Goal: Task Accomplishment & Management: Use online tool/utility

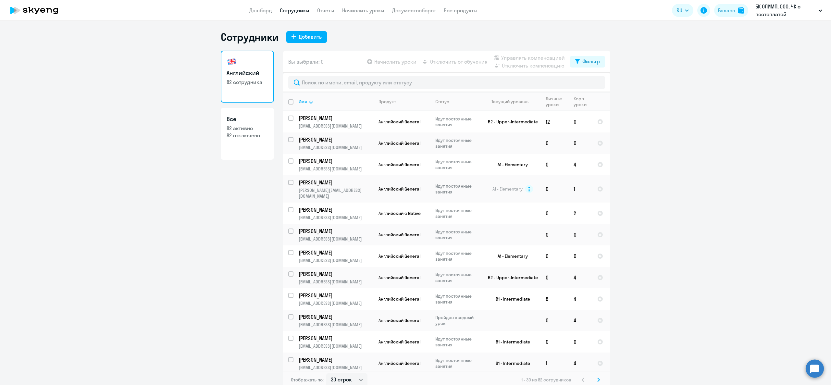
select select "30"
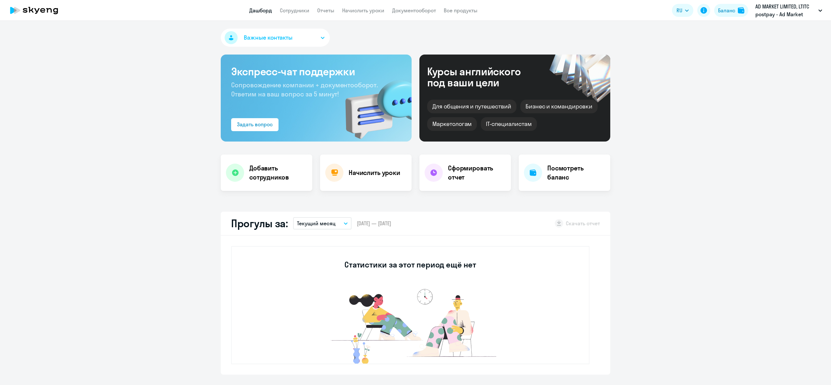
select select "30"
drag, startPoint x: 360, startPoint y: 2, endPoint x: 363, endPoint y: 12, distance: 10.4
click at [362, 11] on app-header "Дашборд Сотрудники Отчеты Начислить уроки Документооборот Все продукты Дашборд …" at bounding box center [415, 10] width 831 height 21
click at [363, 13] on link "Начислить уроки" at bounding box center [363, 10] width 42 height 6
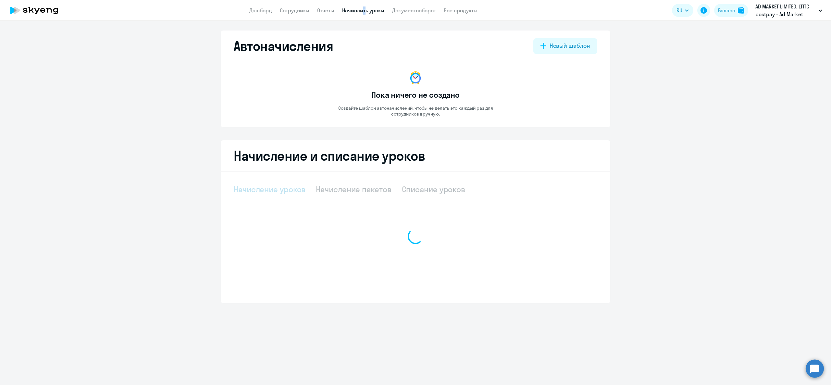
select select "10"
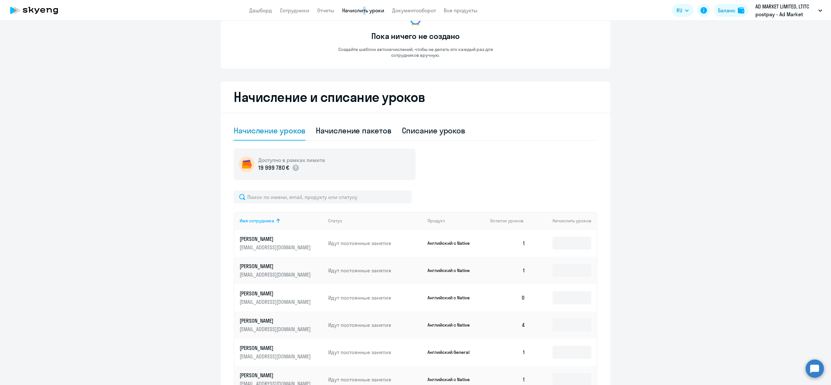
scroll to position [230, 0]
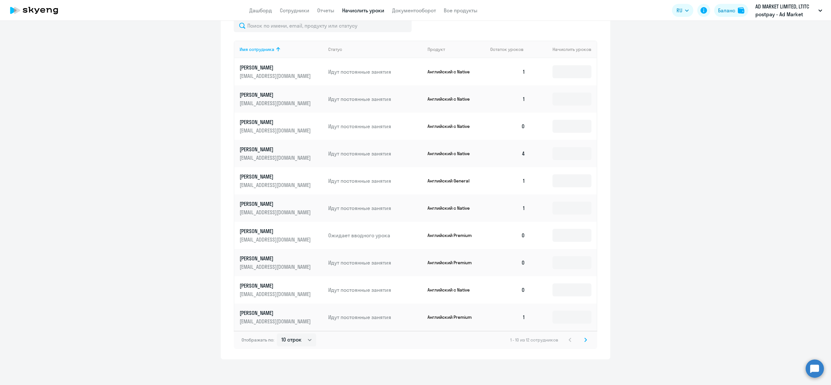
click at [585, 340] on icon at bounding box center [586, 340] width 3 height 5
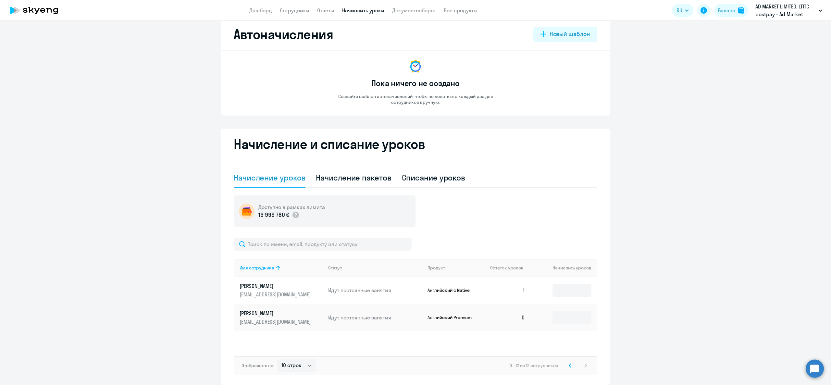
scroll to position [0, 0]
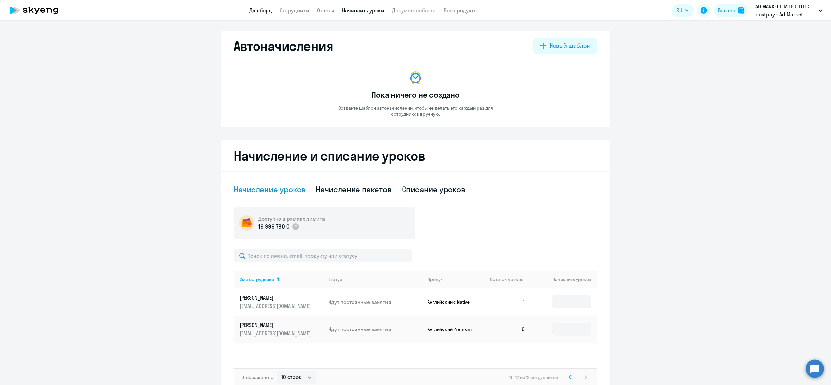
click at [257, 12] on link "Дашборд" at bounding box center [260, 10] width 23 height 6
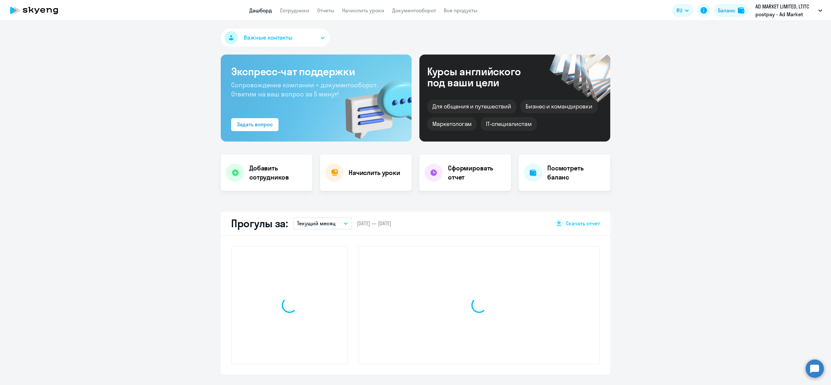
select select "30"
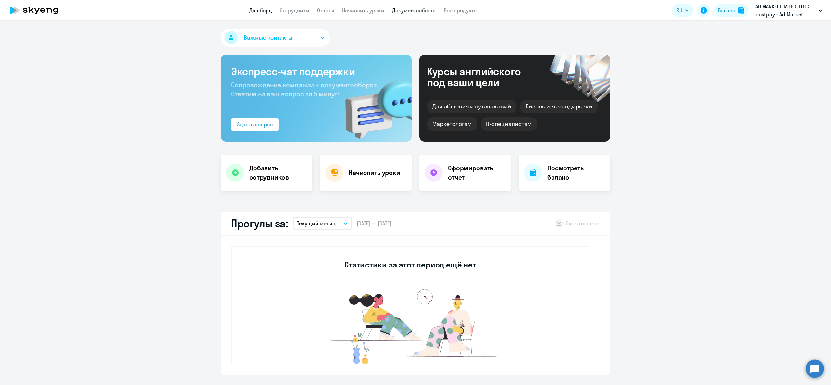
click at [422, 7] on link "Документооборот" at bounding box center [414, 10] width 44 height 6
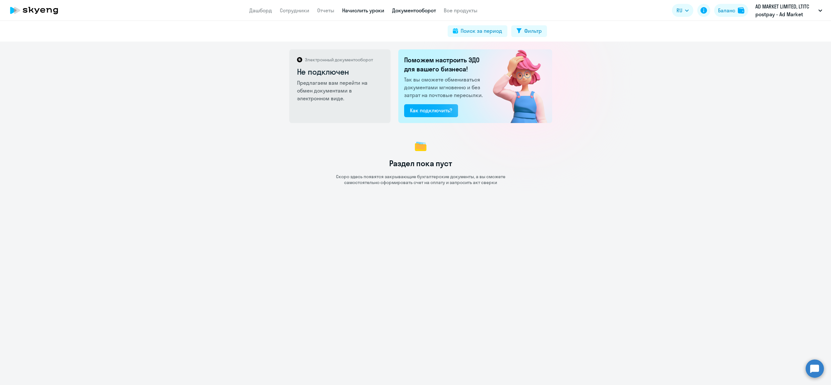
click at [371, 10] on link "Начислить уроки" at bounding box center [363, 10] width 42 height 6
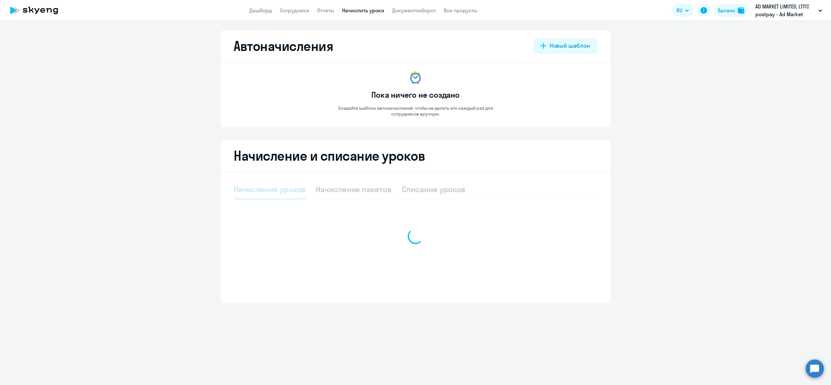
select select "10"
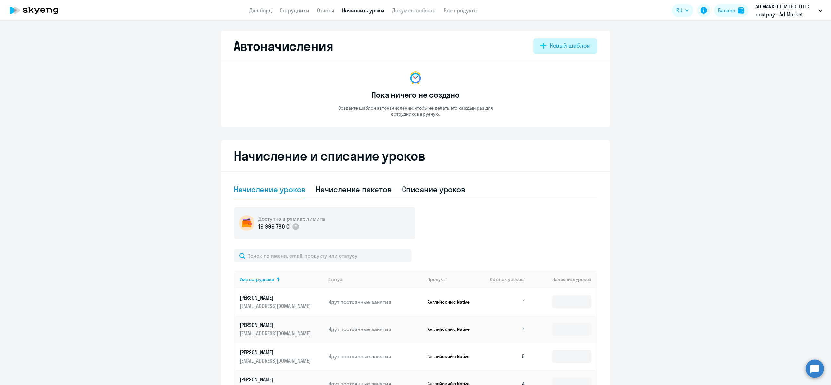
click at [576, 43] on div "Новый шаблон" at bounding box center [570, 46] width 41 height 8
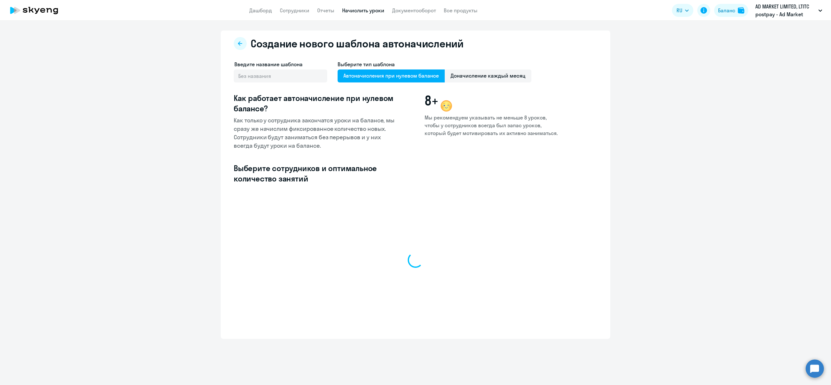
select select "10"
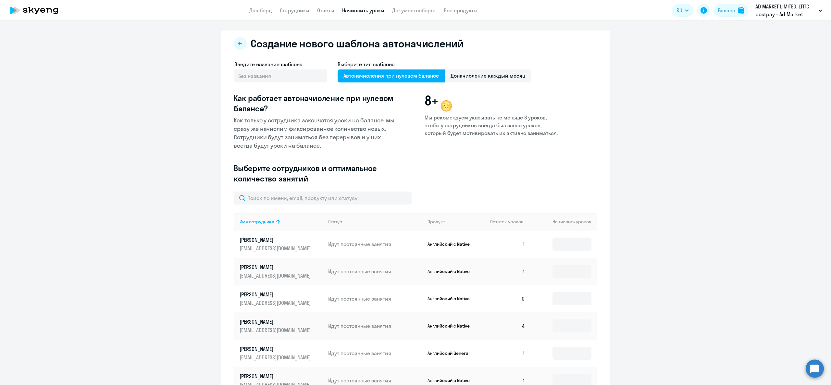
drag, startPoint x: 497, startPoint y: 58, endPoint x: 494, endPoint y: 69, distance: 10.8
click at [497, 59] on div "Создание нового шаблона автоначислений Введите название шаблона Выберите тип ша…" at bounding box center [416, 281] width 390 height 501
click at [494, 69] on div "Выберите тип шаблона Автоначисления при нулевом балансе Доначисление каждый мес…" at bounding box center [435, 74] width 194 height 29
click at [494, 77] on span "Доначисление каждый месяц" at bounding box center [488, 75] width 87 height 13
click at [0, 0] on input "Доначисление каждый месяц" at bounding box center [0, 0] width 0 height 0
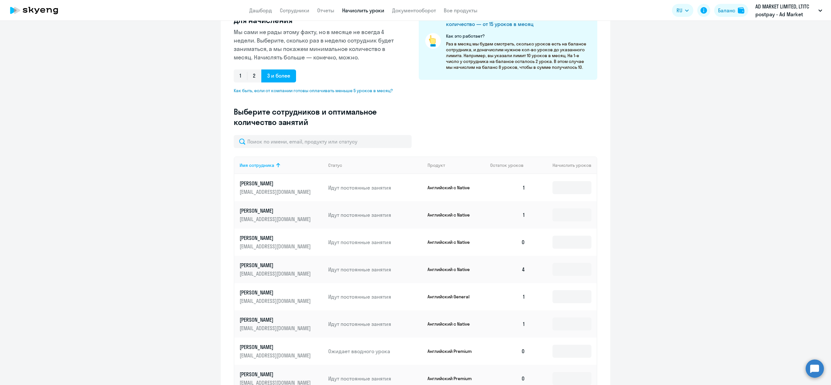
scroll to position [195, 0]
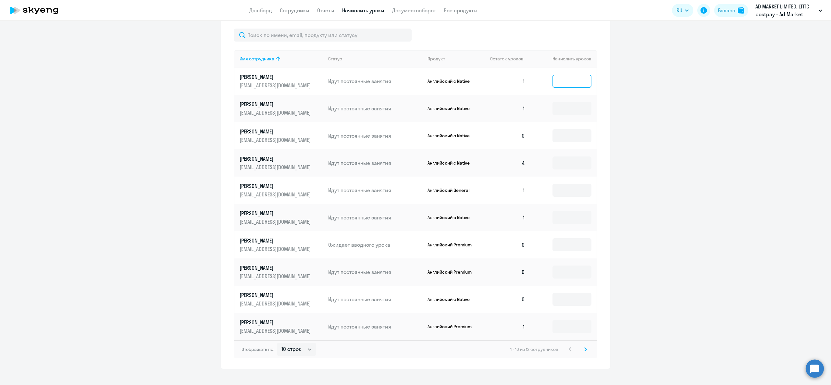
click at [573, 83] on input at bounding box center [572, 81] width 39 height 13
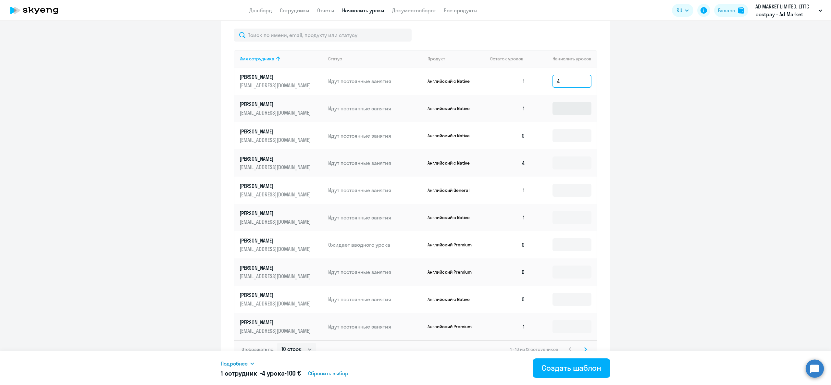
type input "4"
click at [573, 105] on input at bounding box center [572, 108] width 39 height 13
type input "4"
click at [578, 135] on input at bounding box center [572, 135] width 39 height 13
type input "4"
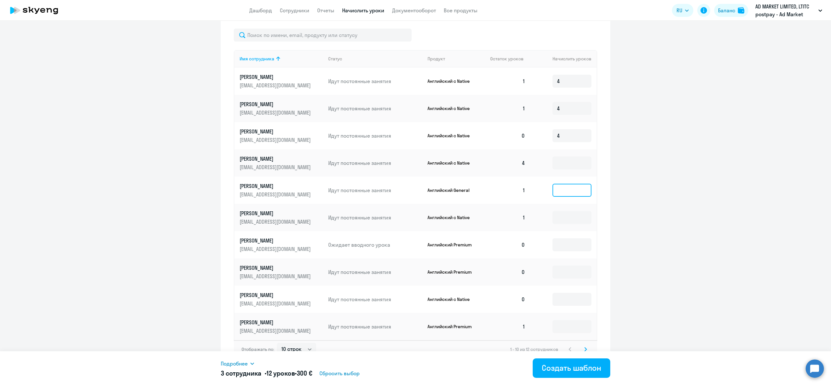
click at [563, 187] on input at bounding box center [572, 190] width 39 height 13
type input "4"
click at [567, 162] on input at bounding box center [572, 163] width 39 height 13
click at [570, 221] on input at bounding box center [572, 217] width 39 height 13
type input "4"
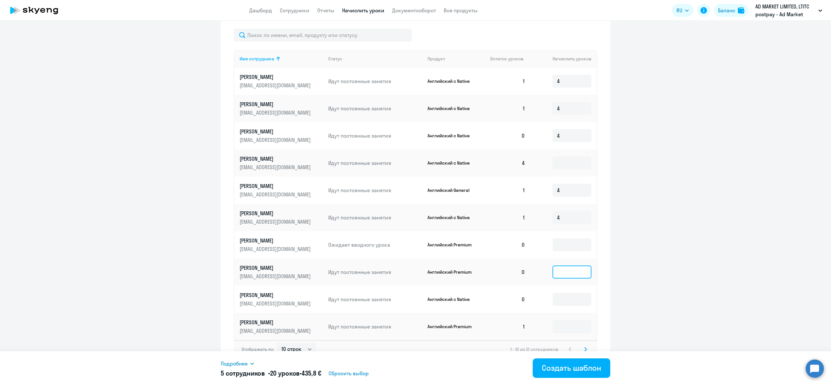
click at [582, 271] on input at bounding box center [572, 272] width 39 height 13
type input "4"
click at [584, 306] on td at bounding box center [564, 299] width 66 height 27
click at [581, 339] on td at bounding box center [564, 326] width 66 height 27
click at [576, 329] on input at bounding box center [572, 326] width 39 height 13
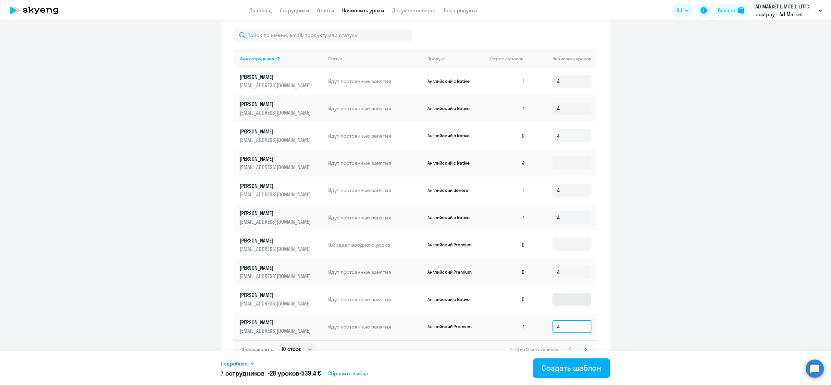
type input "4"
click at [570, 303] on input at bounding box center [572, 299] width 39 height 13
type input "4"
click at [562, 251] on td at bounding box center [564, 244] width 66 height 27
click at [563, 244] on input at bounding box center [572, 244] width 39 height 13
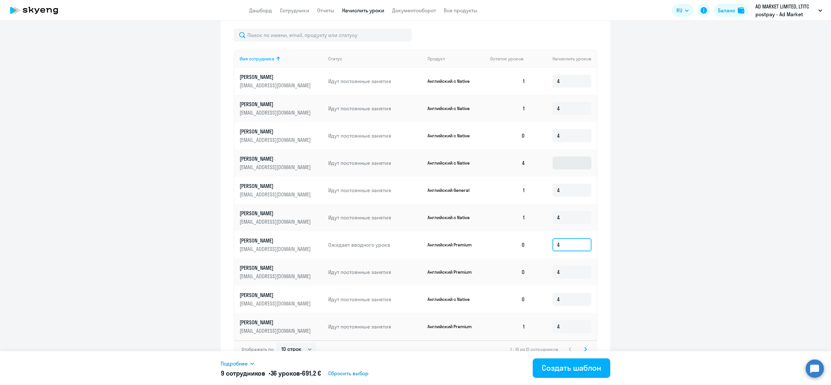
type input "4"
click at [577, 162] on input at bounding box center [572, 163] width 39 height 13
type input "4"
click at [707, 161] on ng-component "Создание нового шаблона автоначислений Введите название шаблона Выберите тип ша…" at bounding box center [415, 102] width 831 height 533
click at [582, 346] on svg-icon at bounding box center [586, 350] width 8 height 8
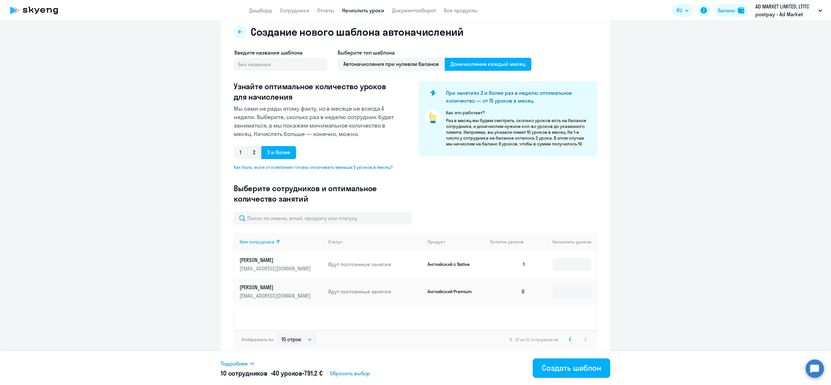
scroll to position [12, 0]
click at [568, 264] on input at bounding box center [572, 264] width 39 height 13
type input "4"
click at [574, 288] on input at bounding box center [572, 291] width 39 height 13
type input "4"
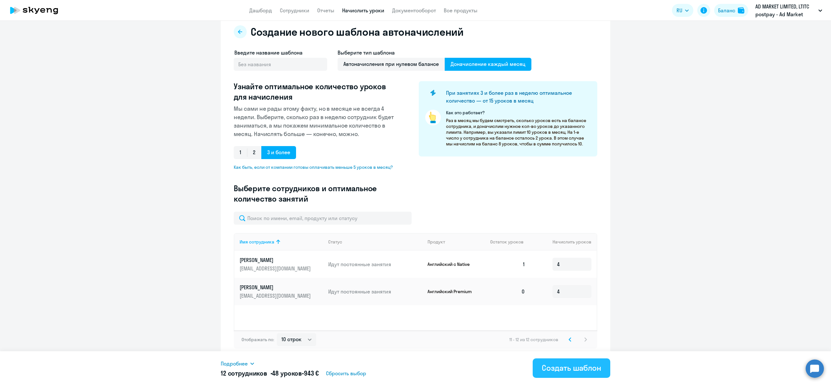
click at [591, 368] on div "Создать шаблон" at bounding box center [571, 368] width 59 height 10
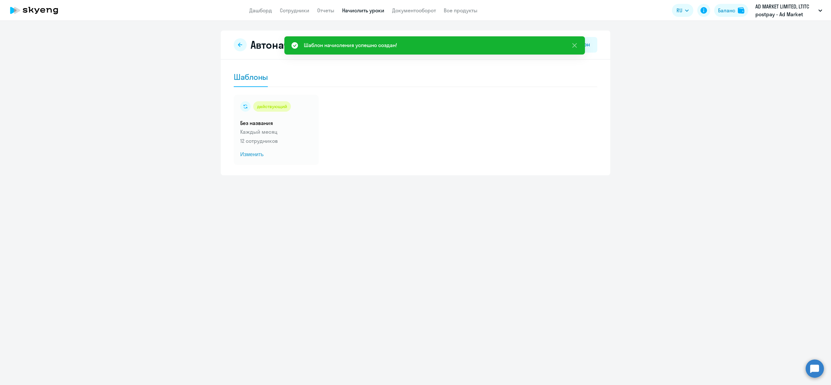
click at [286, 19] on app-header "Дашборд Сотрудники Отчеты Начислить уроки Документооборот Все продукты Дашборд …" at bounding box center [415, 10] width 831 height 21
click at [289, 8] on link "Сотрудники" at bounding box center [295, 10] width 30 height 6
select select "30"
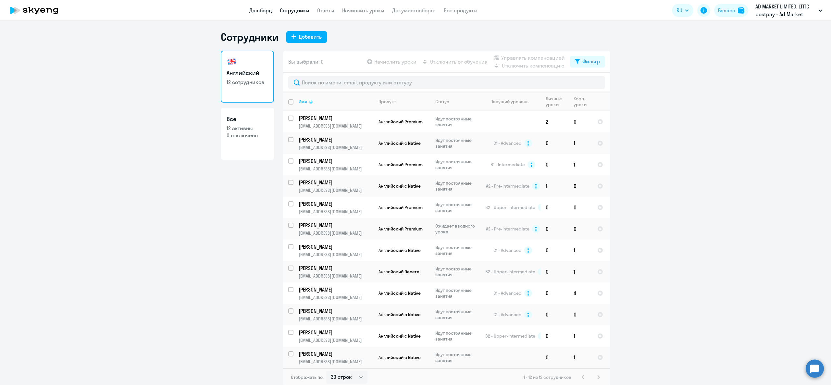
click at [257, 10] on link "Дашборд" at bounding box center [260, 10] width 23 height 6
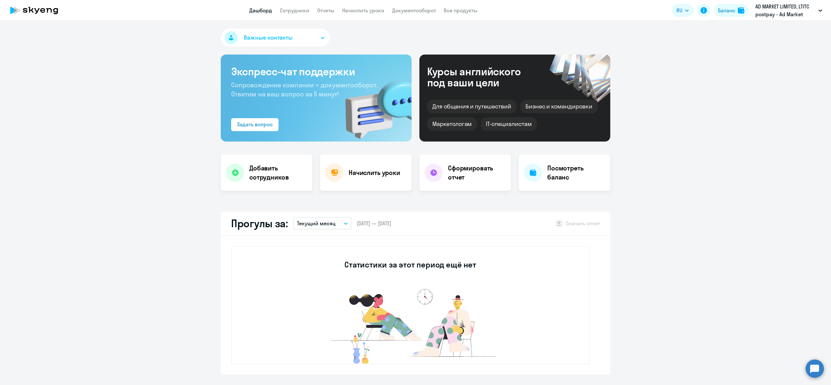
select select "30"
